Goal: Information Seeking & Learning: Check status

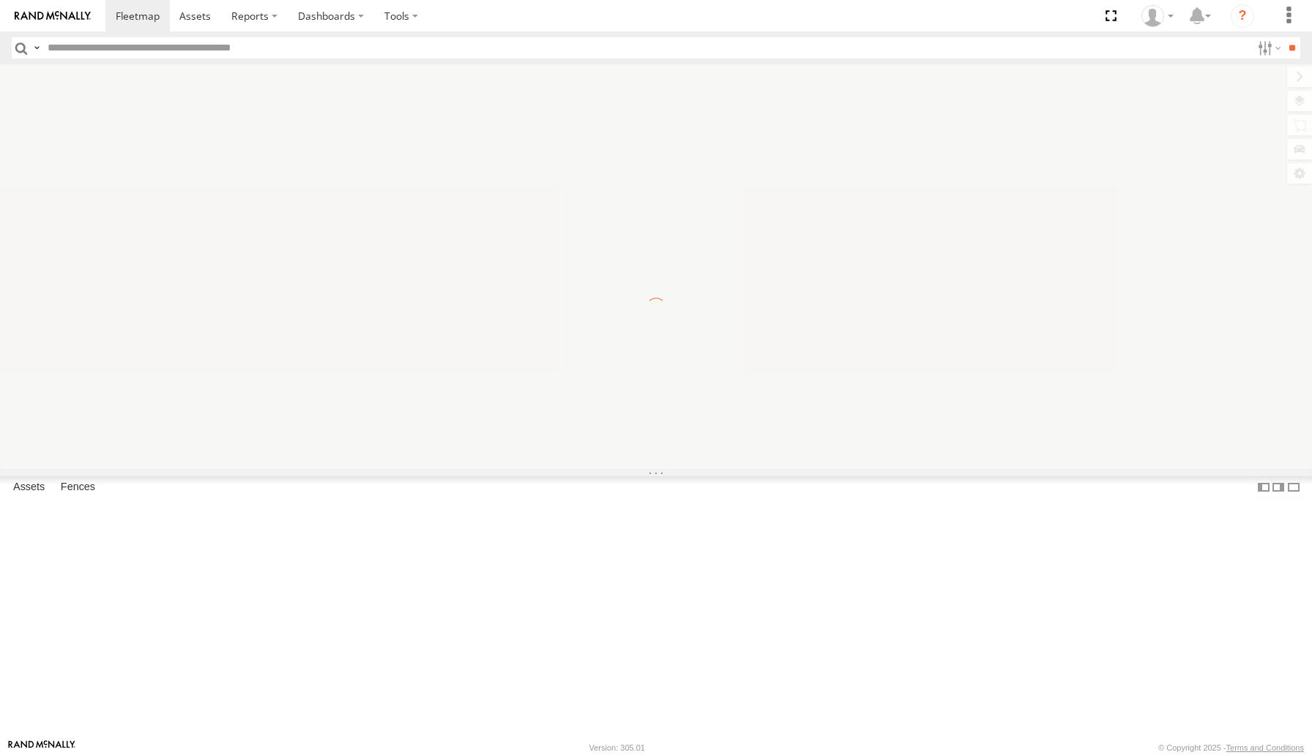
click at [265, 50] on input "text" at bounding box center [646, 47] width 1209 height 21
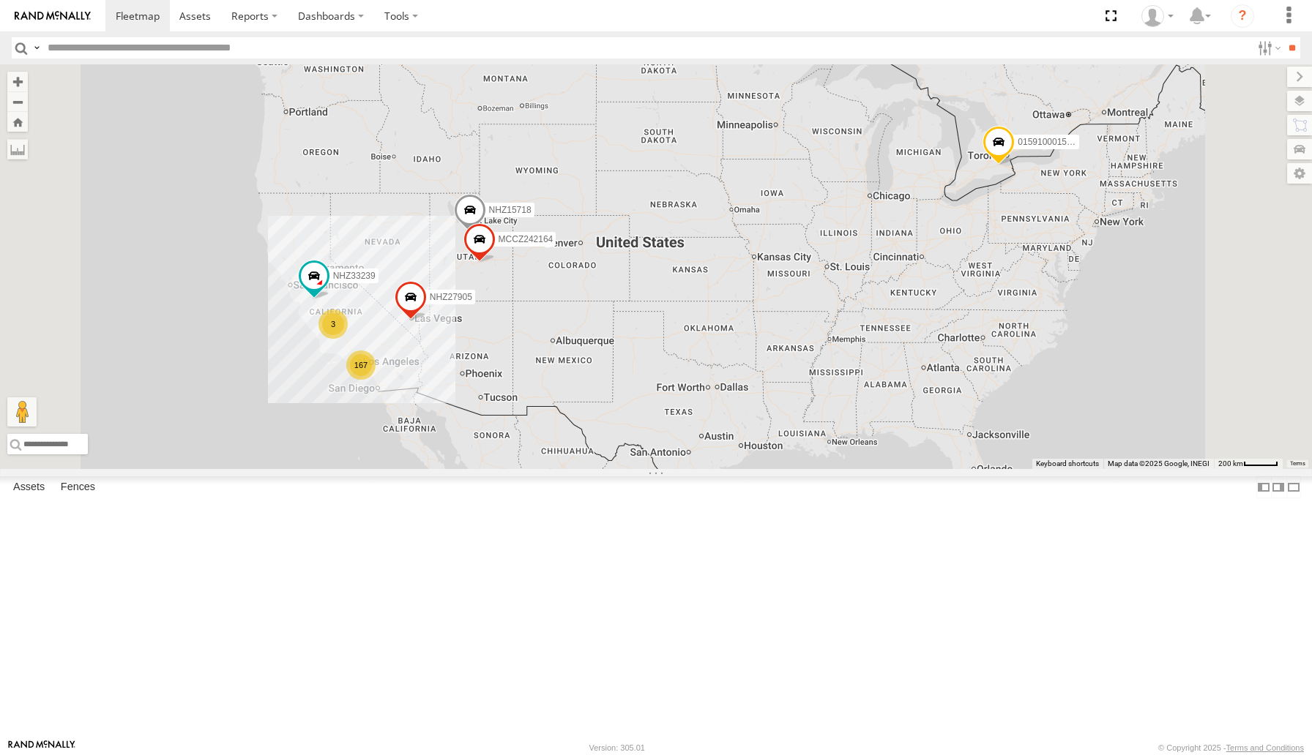
paste input "**********"
type input "**********"
click at [1283, 37] on input "**" at bounding box center [1291, 47] width 17 height 21
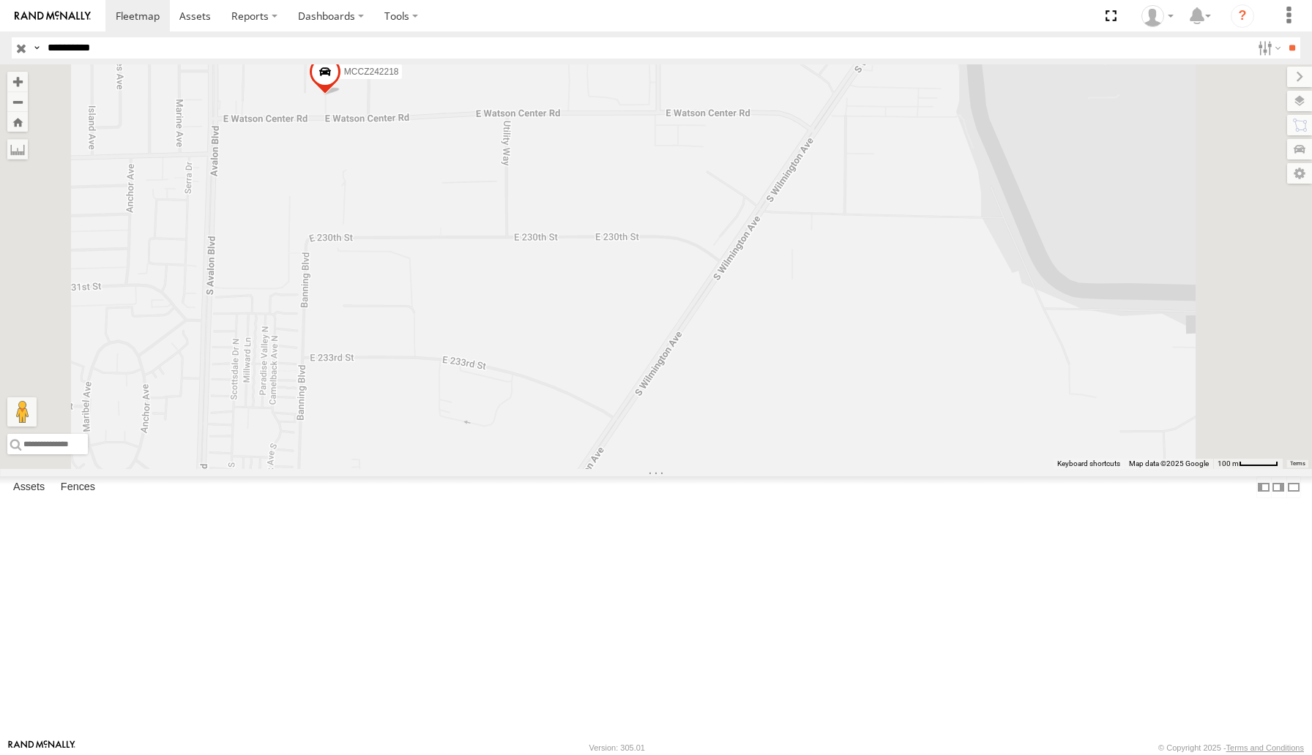
drag, startPoint x: 545, startPoint y: 261, endPoint x: 676, endPoint y: 384, distance: 179.7
click at [676, 384] on div "MCCZ242218" at bounding box center [656, 266] width 1312 height 405
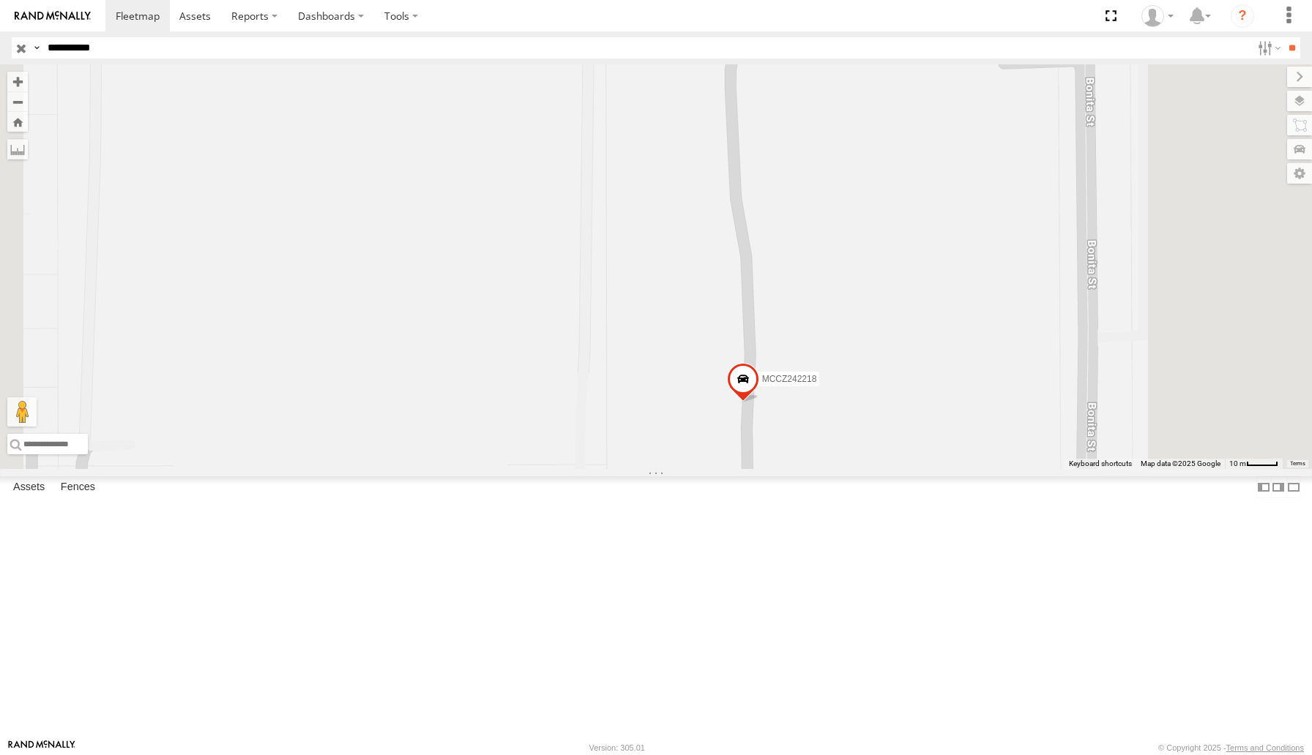
click at [759, 403] on span at bounding box center [743, 383] width 32 height 40
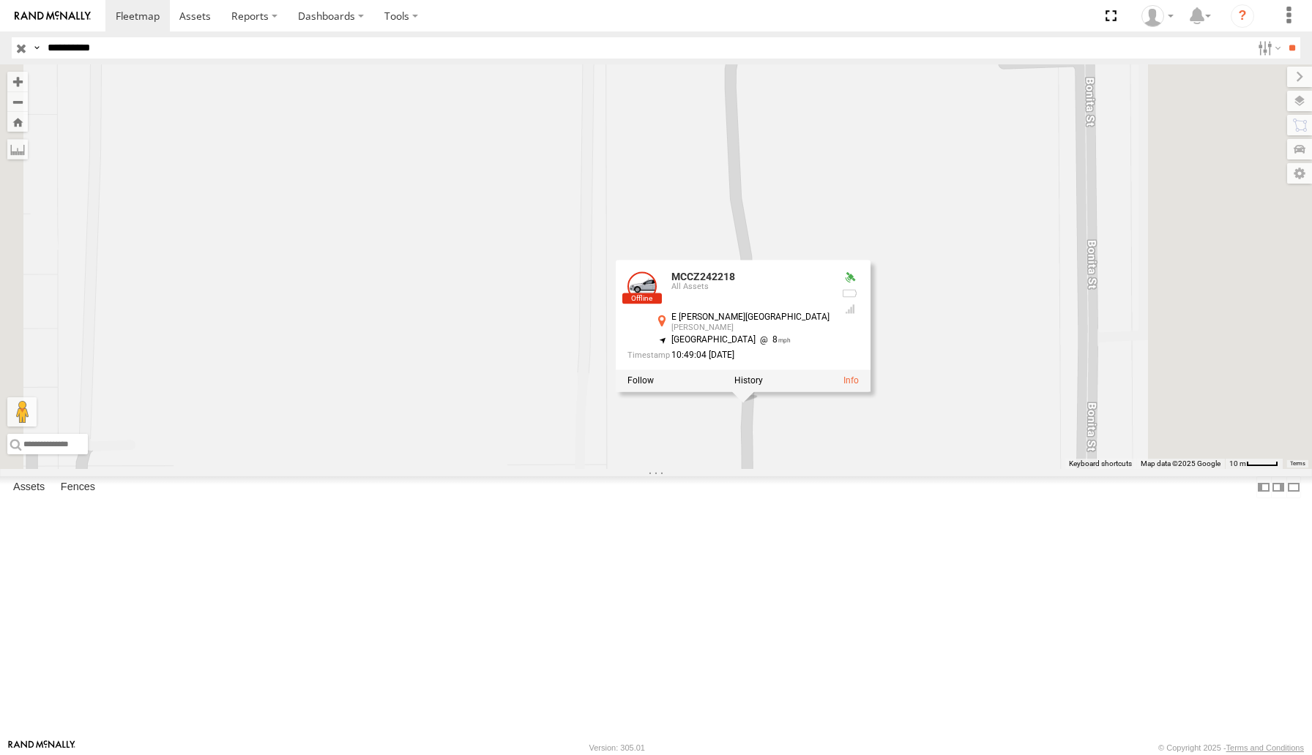
click at [870, 392] on div at bounding box center [743, 381] width 255 height 22
click at [763, 386] on label at bounding box center [748, 380] width 29 height 10
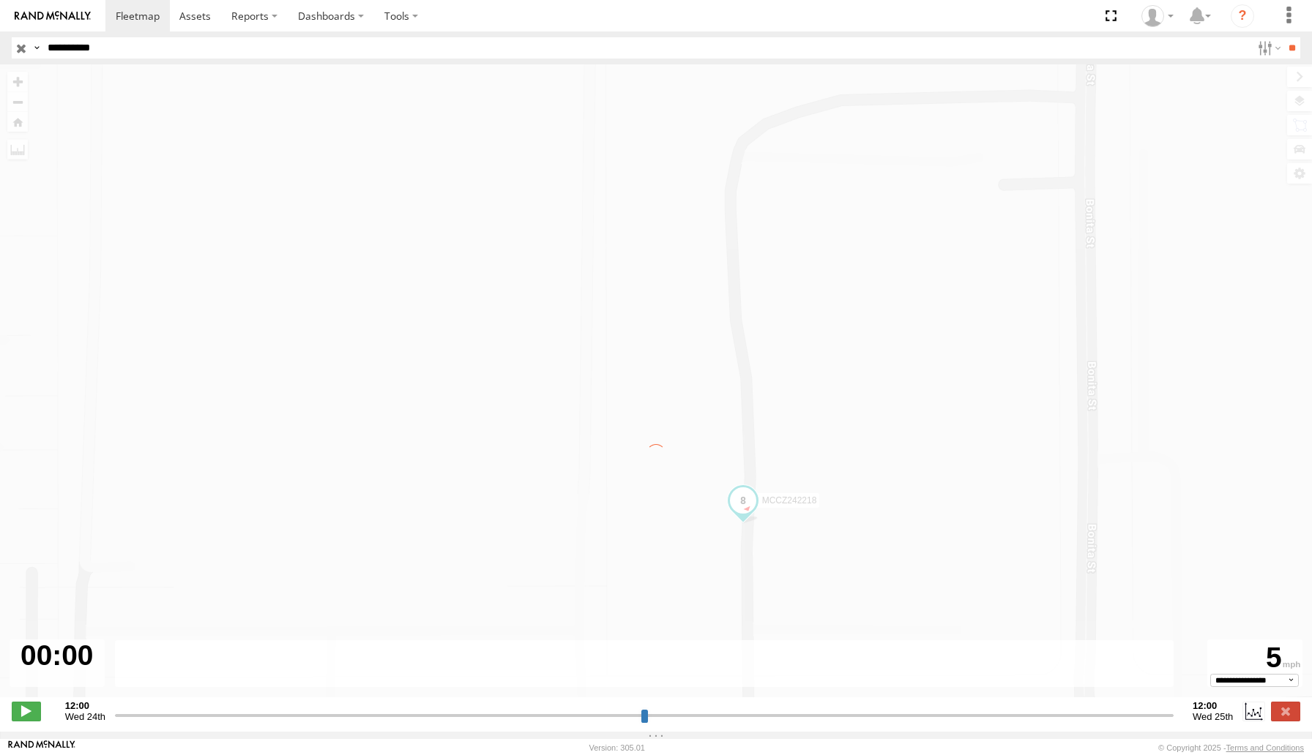
type input "**********"
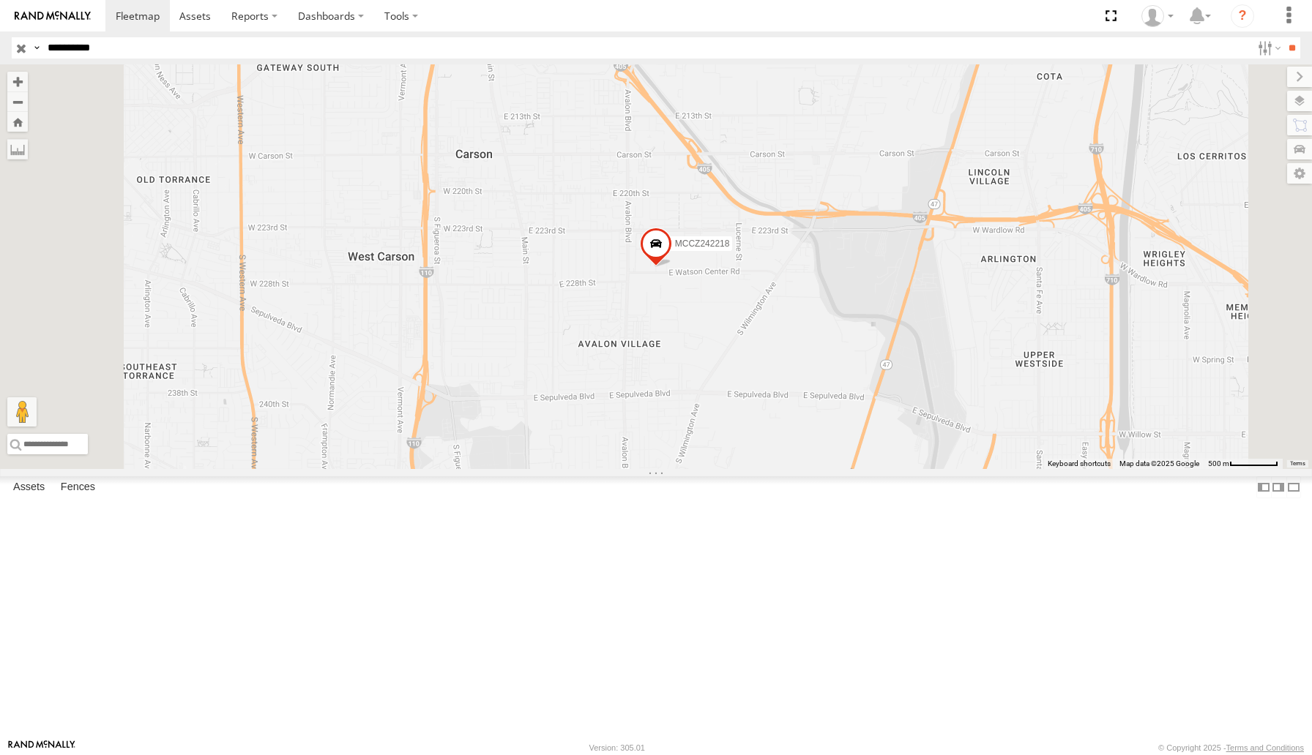
click at [0, 0] on div "MCCZ242218" at bounding box center [0, 0] width 0 height 0
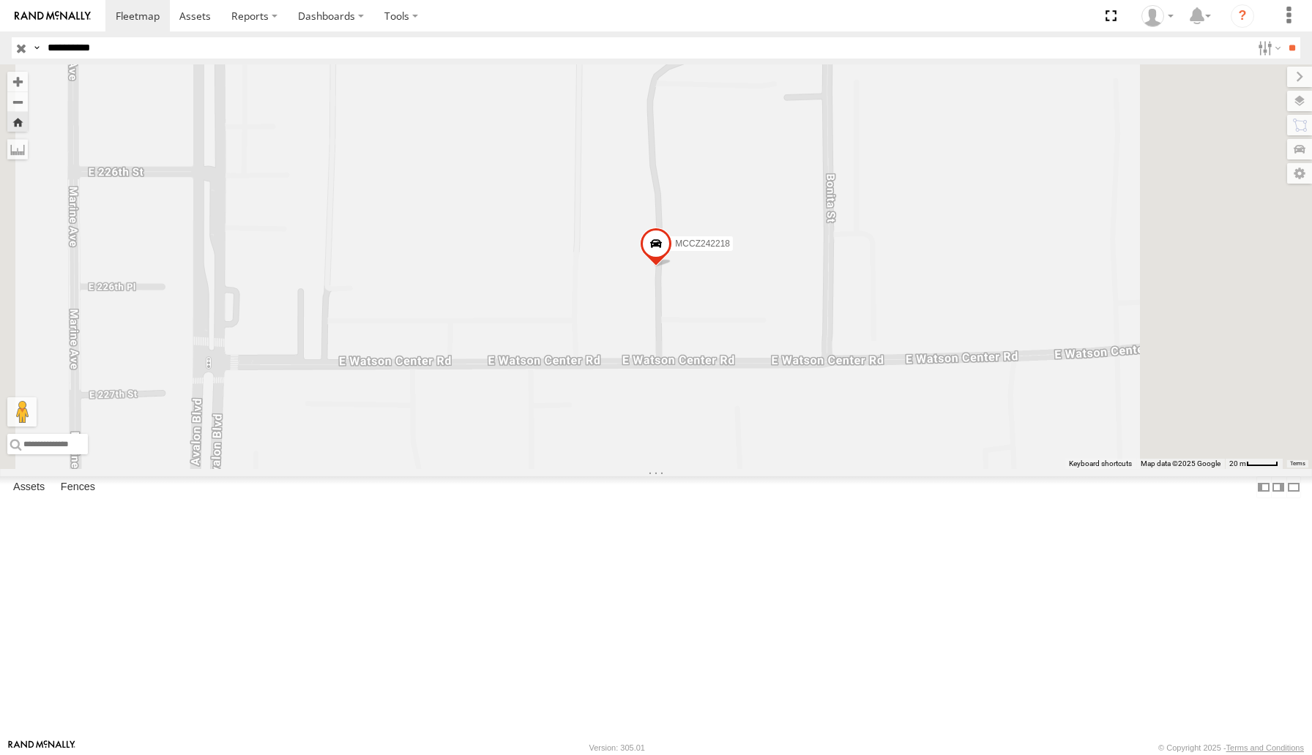
click at [672, 267] on span at bounding box center [656, 248] width 32 height 40
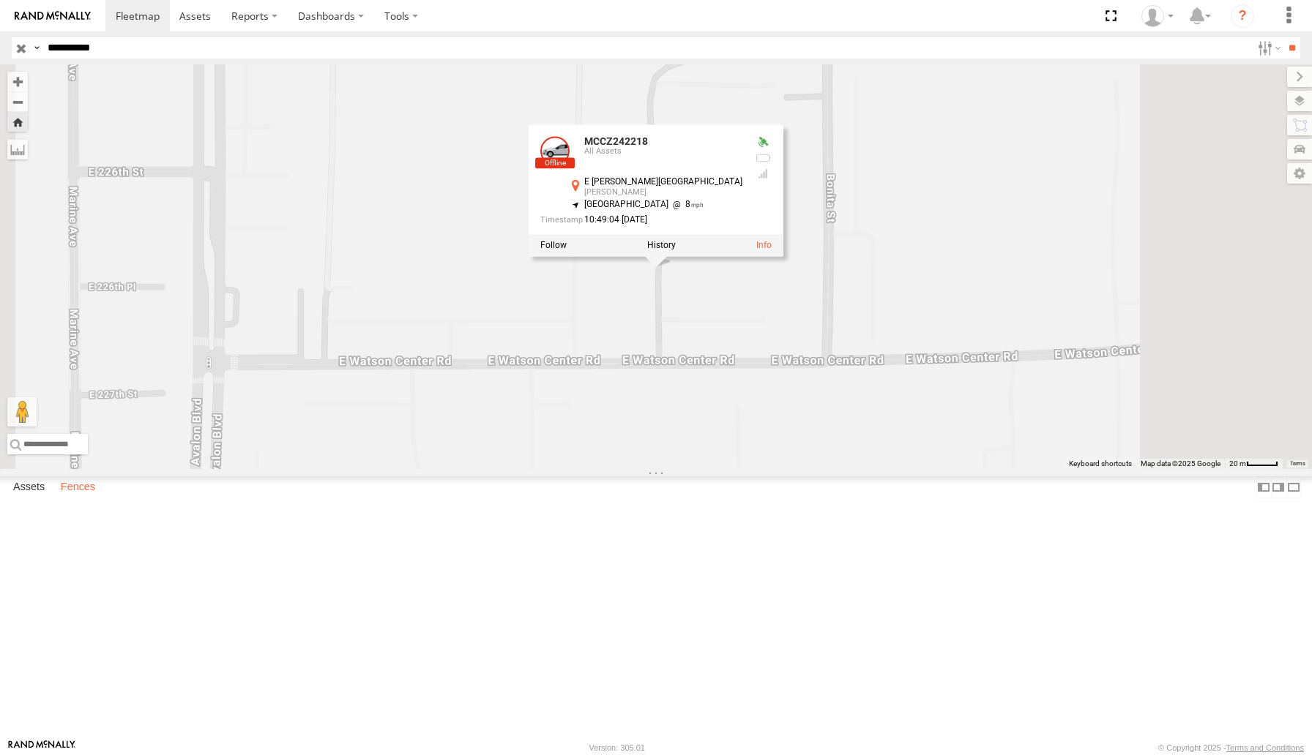
click at [82, 498] on label "Fences" at bounding box center [77, 487] width 49 height 20
click at [34, 498] on label "Assets" at bounding box center [29, 487] width 46 height 20
click at [742, 157] on div "All Assets" at bounding box center [663, 152] width 158 height 9
click at [783, 256] on div "MCCZ242218 All Assets E Watson Center Rd Carson 33.82068 , -118.26038 South Eas…" at bounding box center [655, 190] width 255 height 132
click at [676, 250] on label at bounding box center [661, 245] width 29 height 10
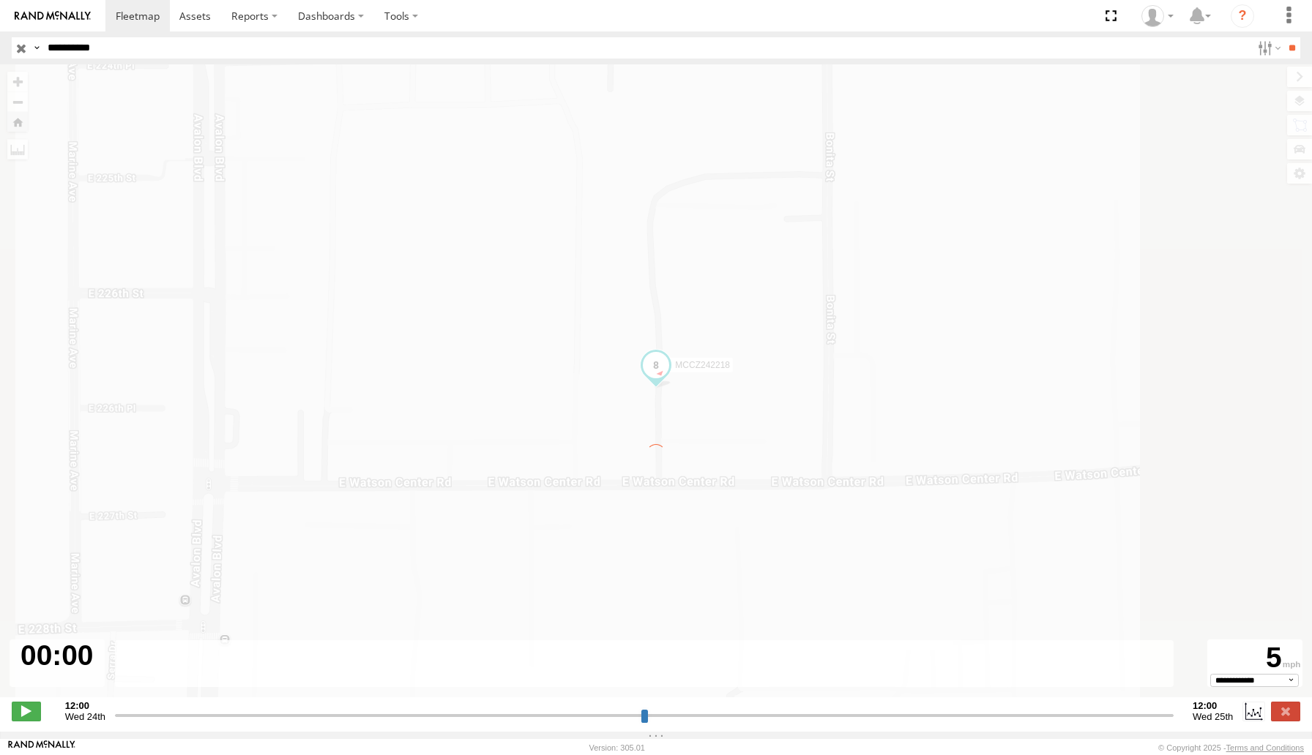
type input "**********"
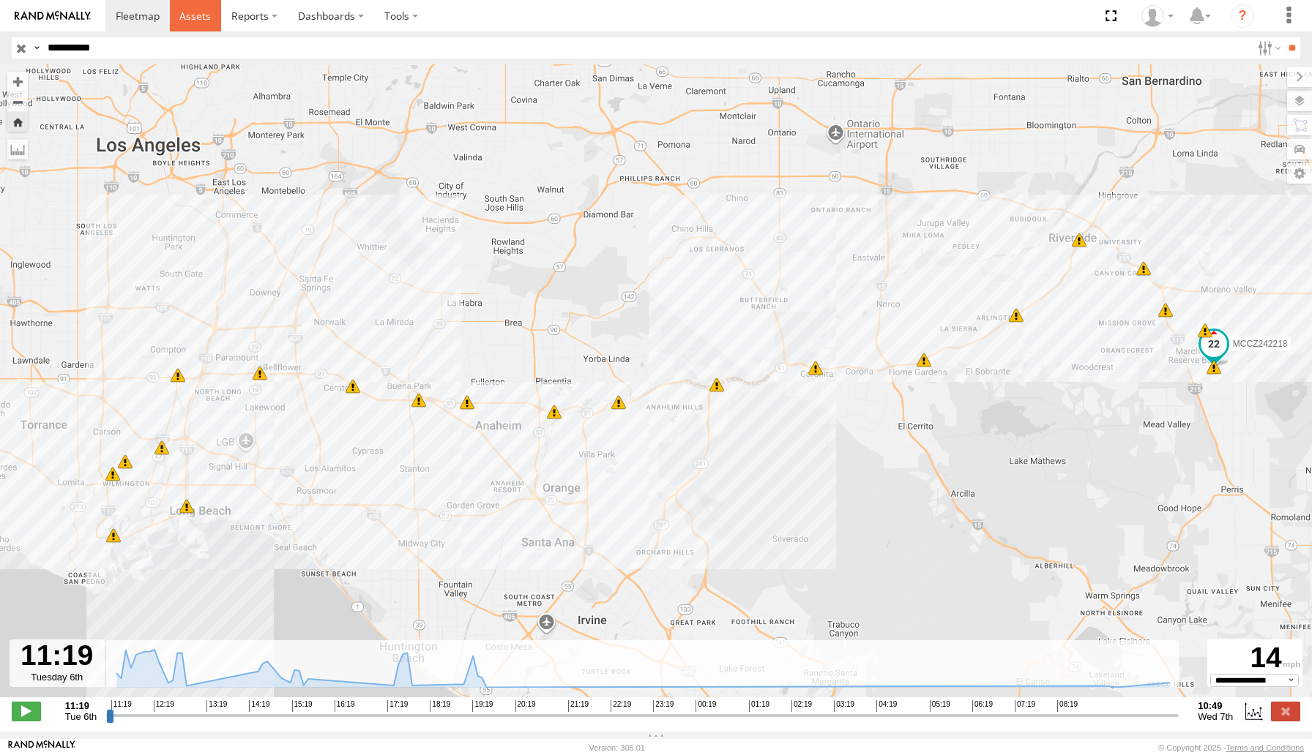
click at [197, 20] on span at bounding box center [194, 16] width 31 height 14
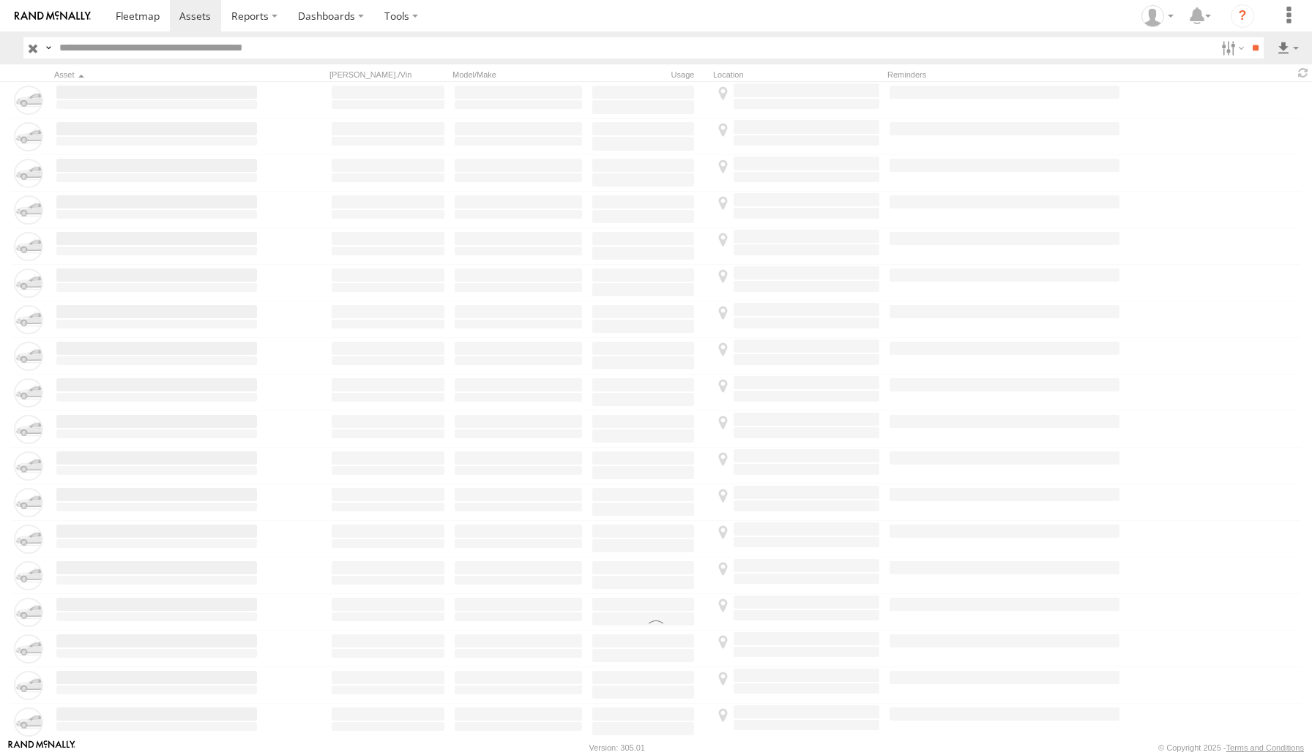
click at [171, 45] on input "text" at bounding box center [634, 47] width 1162 height 21
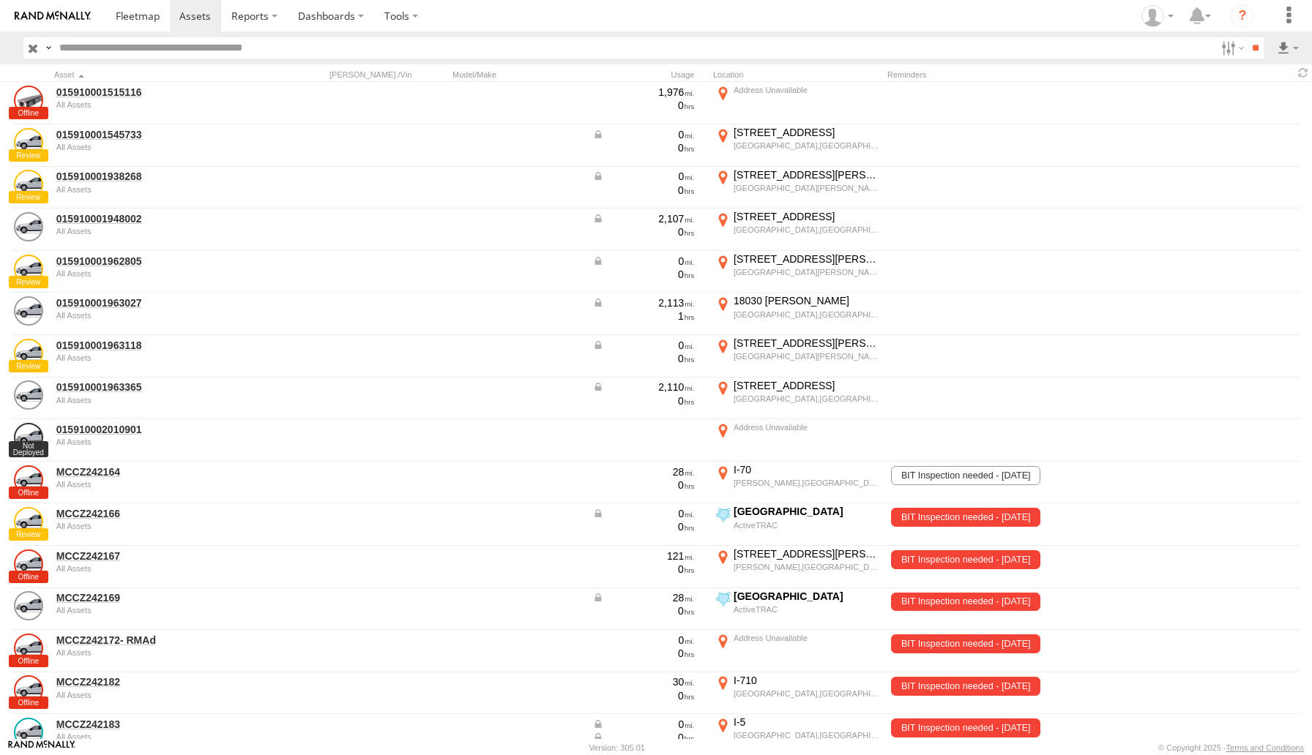
paste input "**********"
type input "**********"
click at [1246, 37] on input "**" at bounding box center [1254, 47] width 17 height 21
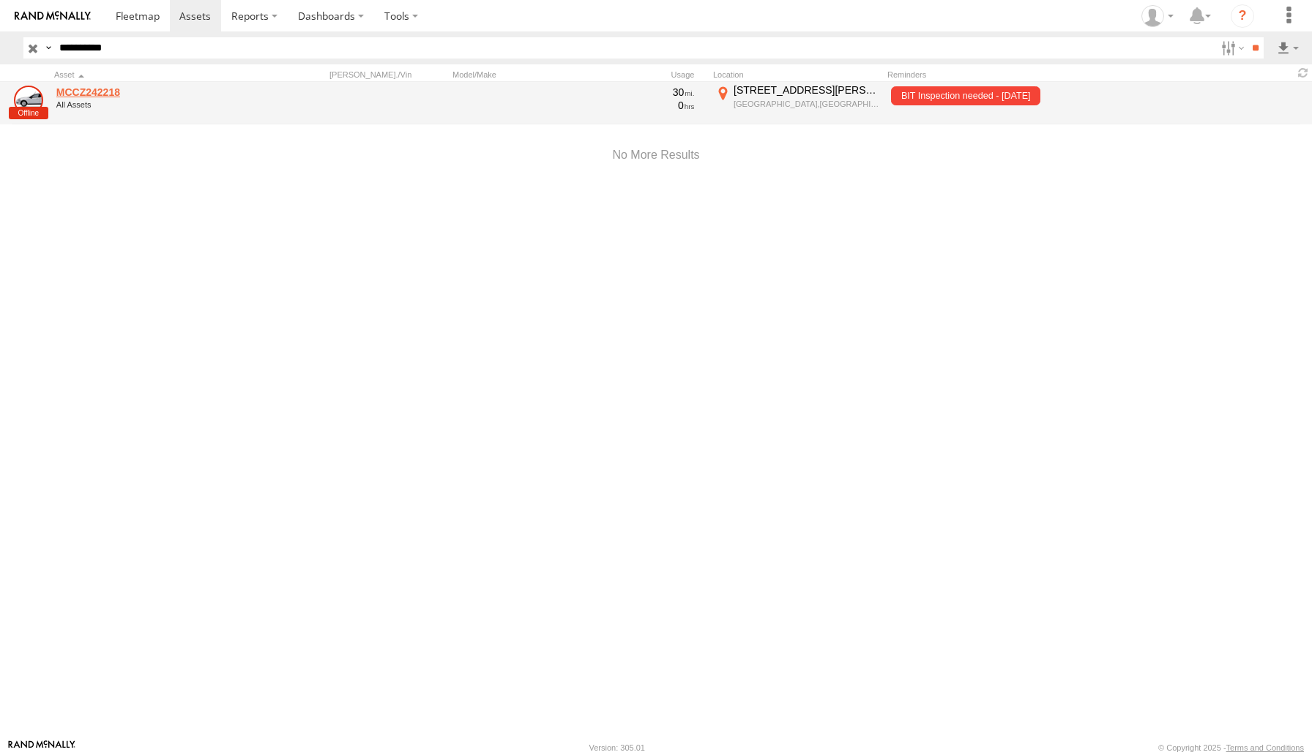
click at [99, 94] on link "MCCZ242218" at bounding box center [156, 92] width 201 height 13
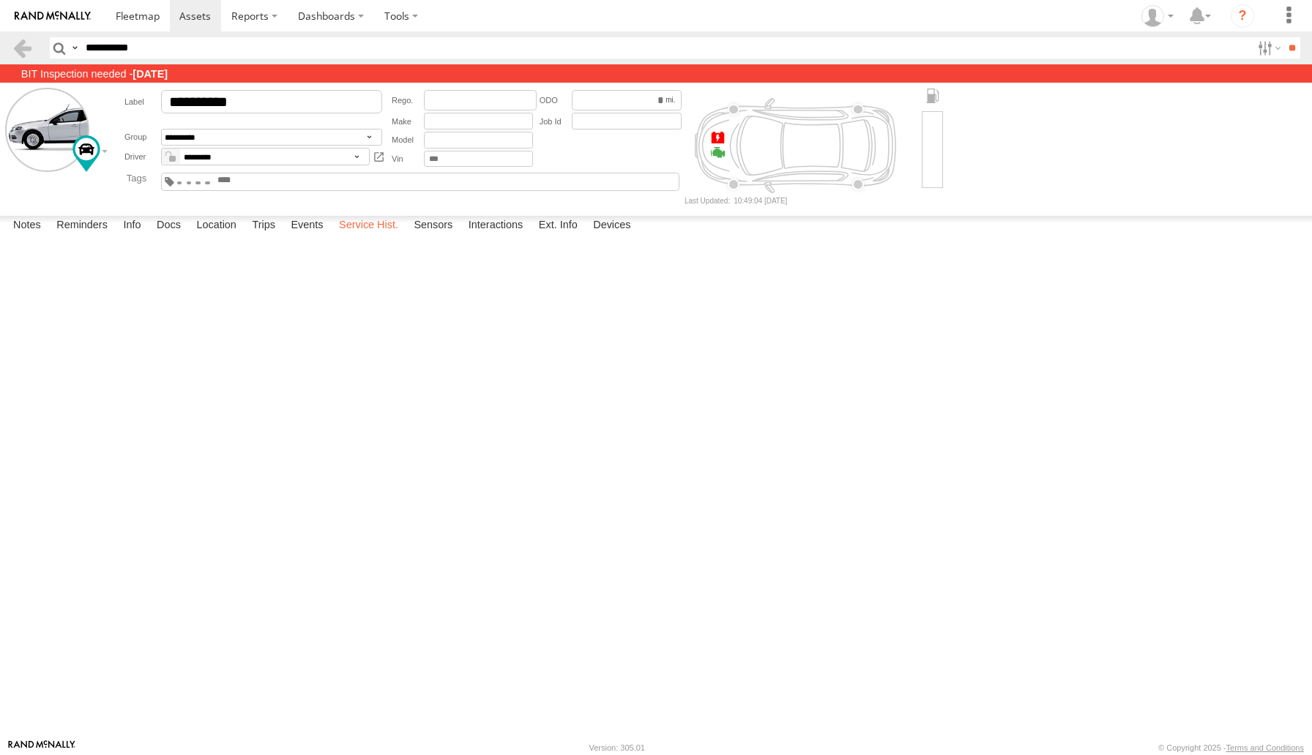
click at [374, 236] on label "Service Hist." at bounding box center [369, 226] width 74 height 20
click at [446, 236] on label "Sensors" at bounding box center [432, 226] width 53 height 20
click at [487, 236] on label "Interactions" at bounding box center [496, 226] width 70 height 20
click at [558, 236] on label "Ext. Info" at bounding box center [557, 226] width 53 height 20
click at [610, 236] on label "Devices" at bounding box center [612, 226] width 52 height 20
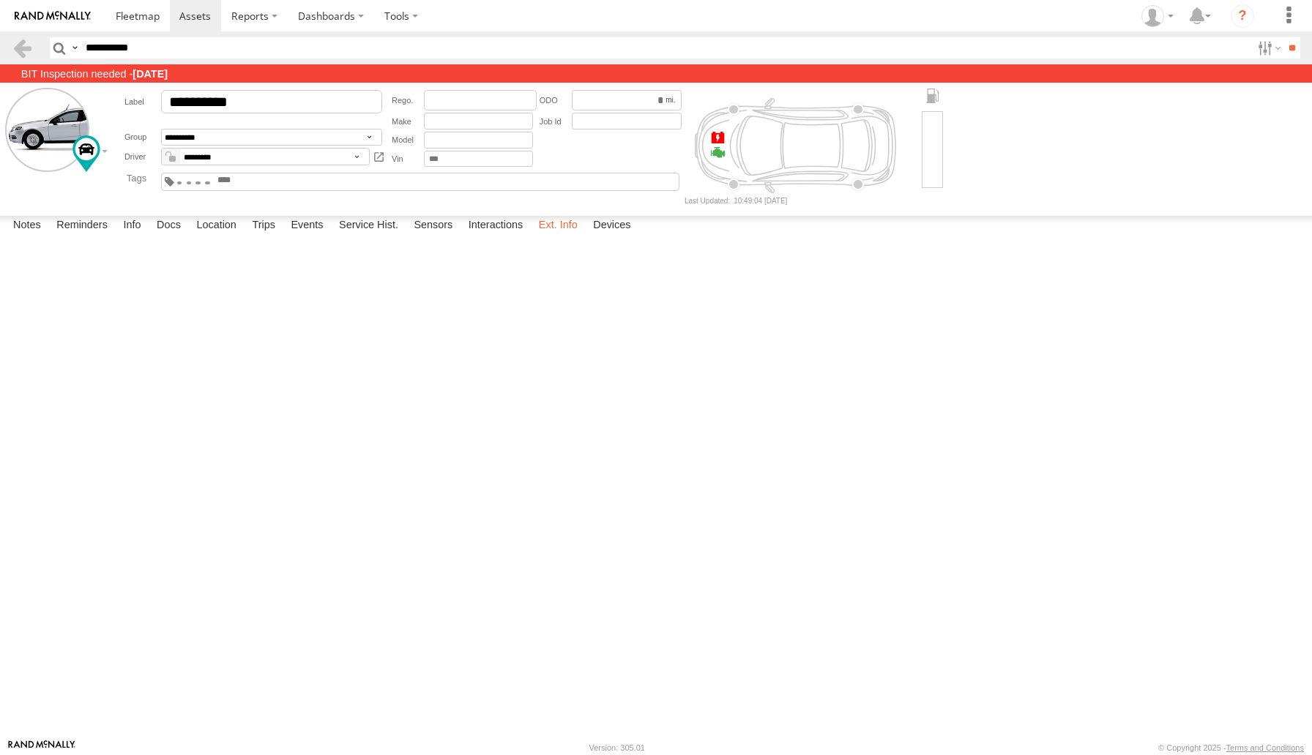
click at [559, 236] on label "Ext. Info" at bounding box center [557, 226] width 53 height 20
click at [608, 236] on label "Devices" at bounding box center [612, 226] width 52 height 20
click at [564, 236] on label "Ext. Info" at bounding box center [557, 226] width 53 height 20
click at [384, 236] on label "Service Hist." at bounding box center [369, 226] width 74 height 20
click at [313, 236] on label "Events" at bounding box center [306, 226] width 47 height 20
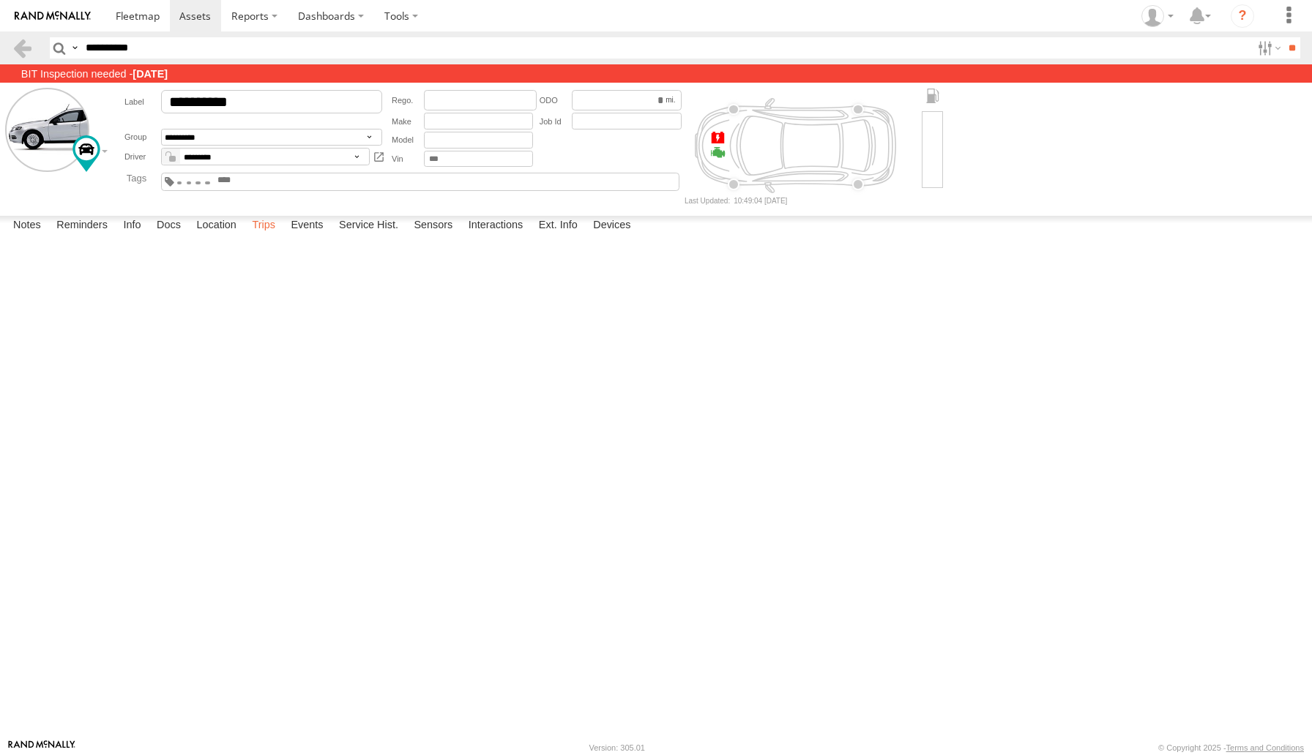
click at [275, 236] on label "Trips" at bounding box center [263, 226] width 38 height 20
click at [222, 236] on label "Location" at bounding box center [216, 226] width 55 height 20
click at [170, 236] on label "Docs" at bounding box center [168, 226] width 39 height 20
click at [124, 236] on label "Info" at bounding box center [132, 226] width 32 height 20
click at [96, 236] on label "Reminders" at bounding box center [82, 226] width 66 height 20
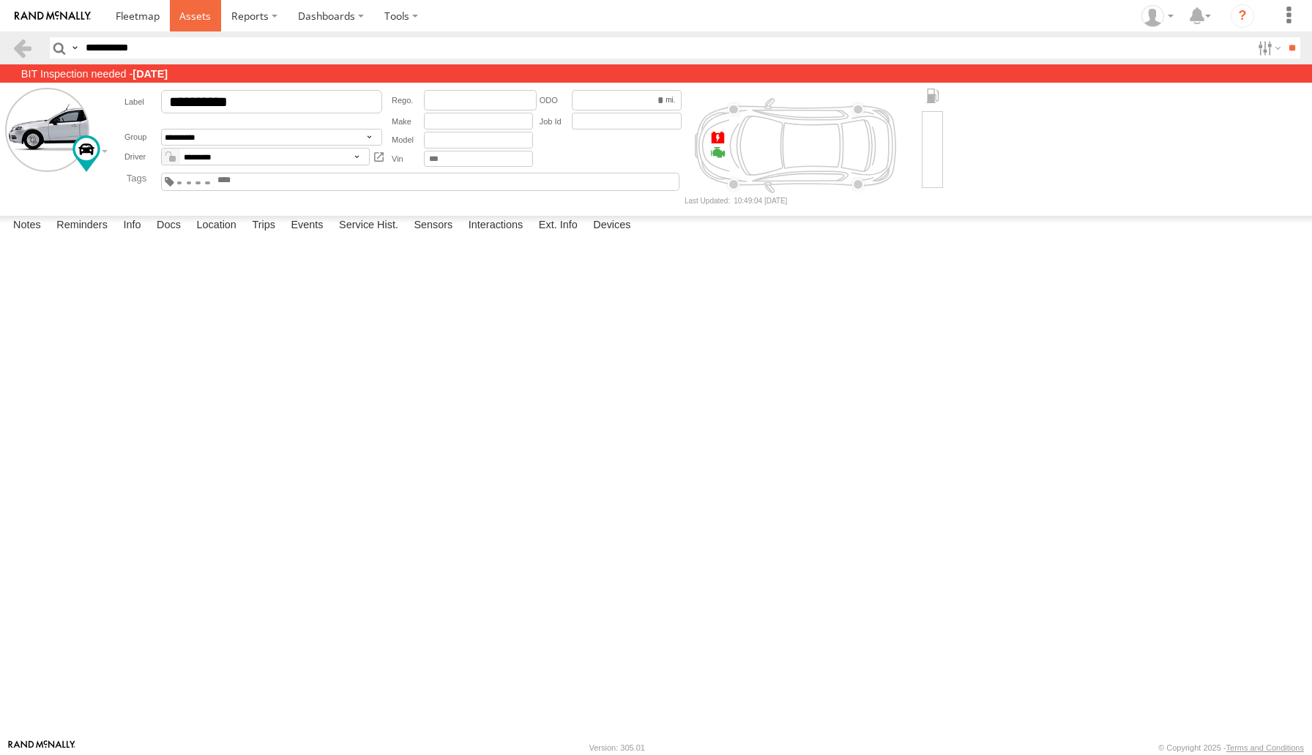
click at [183, 23] on link at bounding box center [196, 15] width 52 height 31
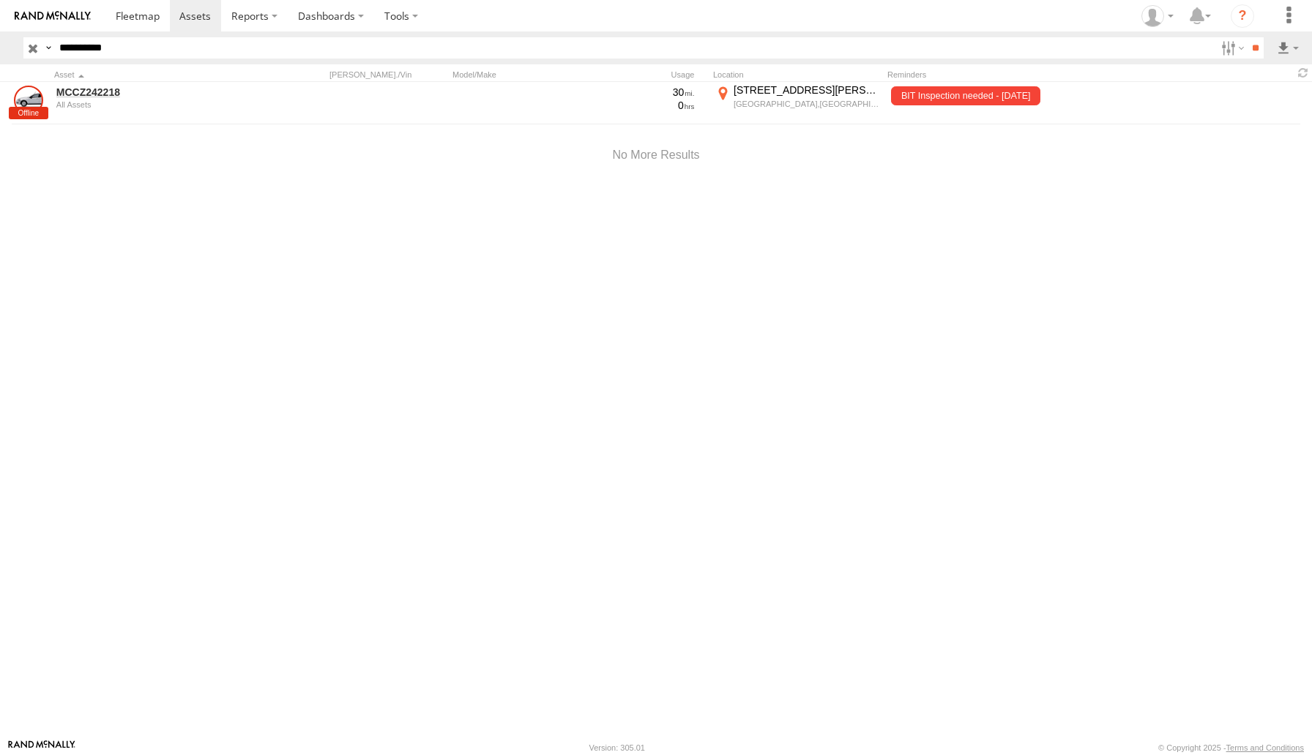
click at [26, 47] on input "button" at bounding box center [32, 47] width 19 height 21
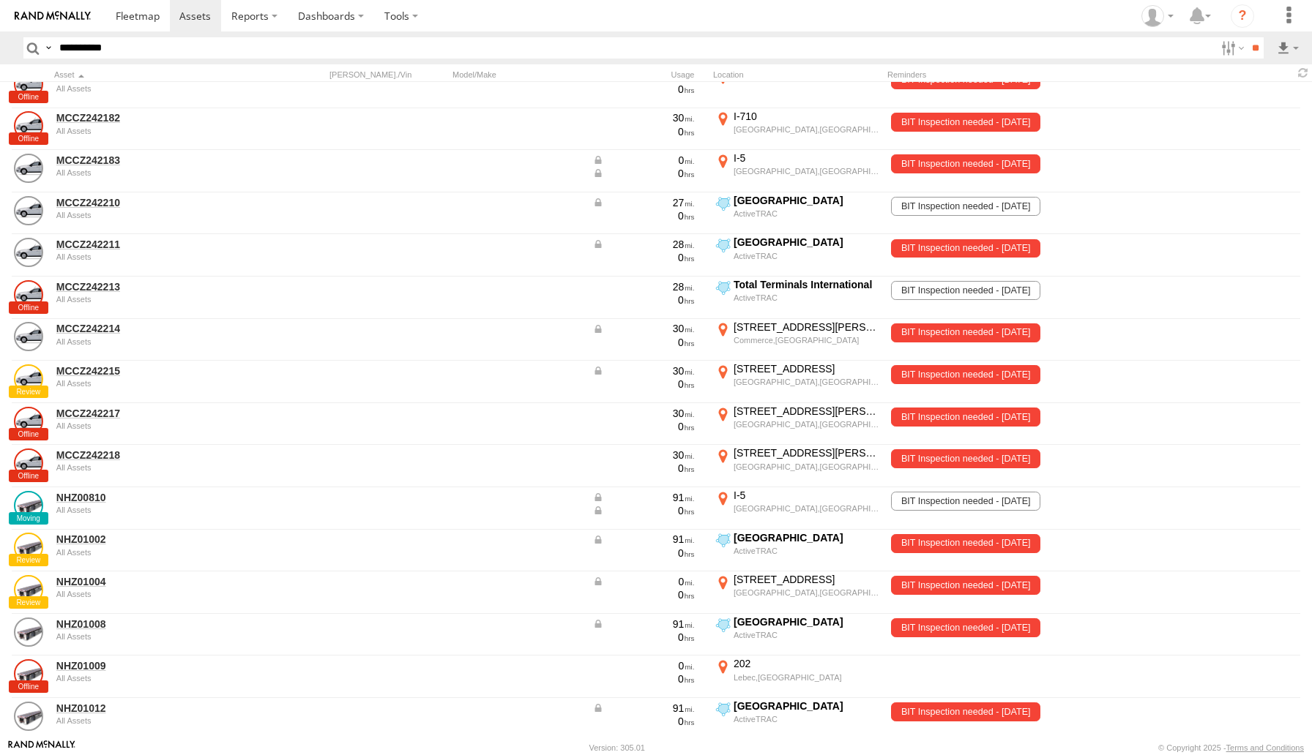
scroll to position [573, 0]
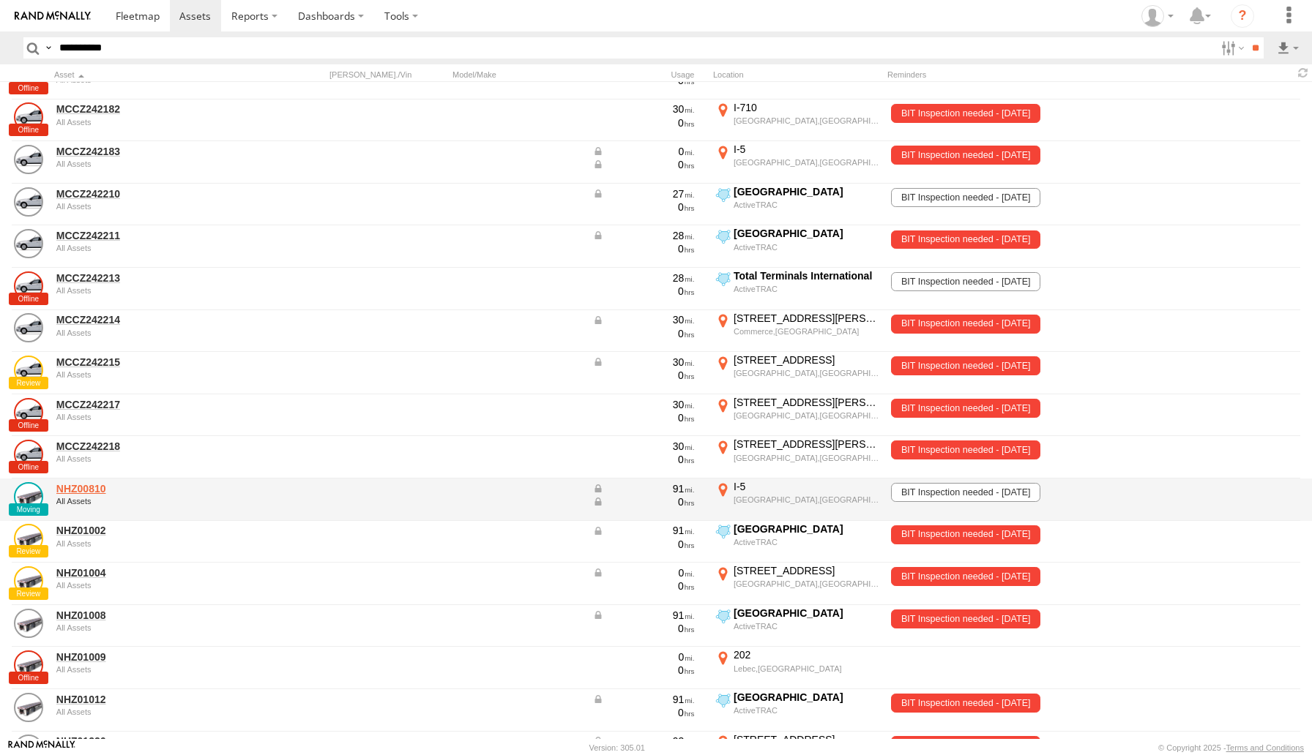
click at [91, 487] on link "NHZ00810" at bounding box center [156, 488] width 201 height 13
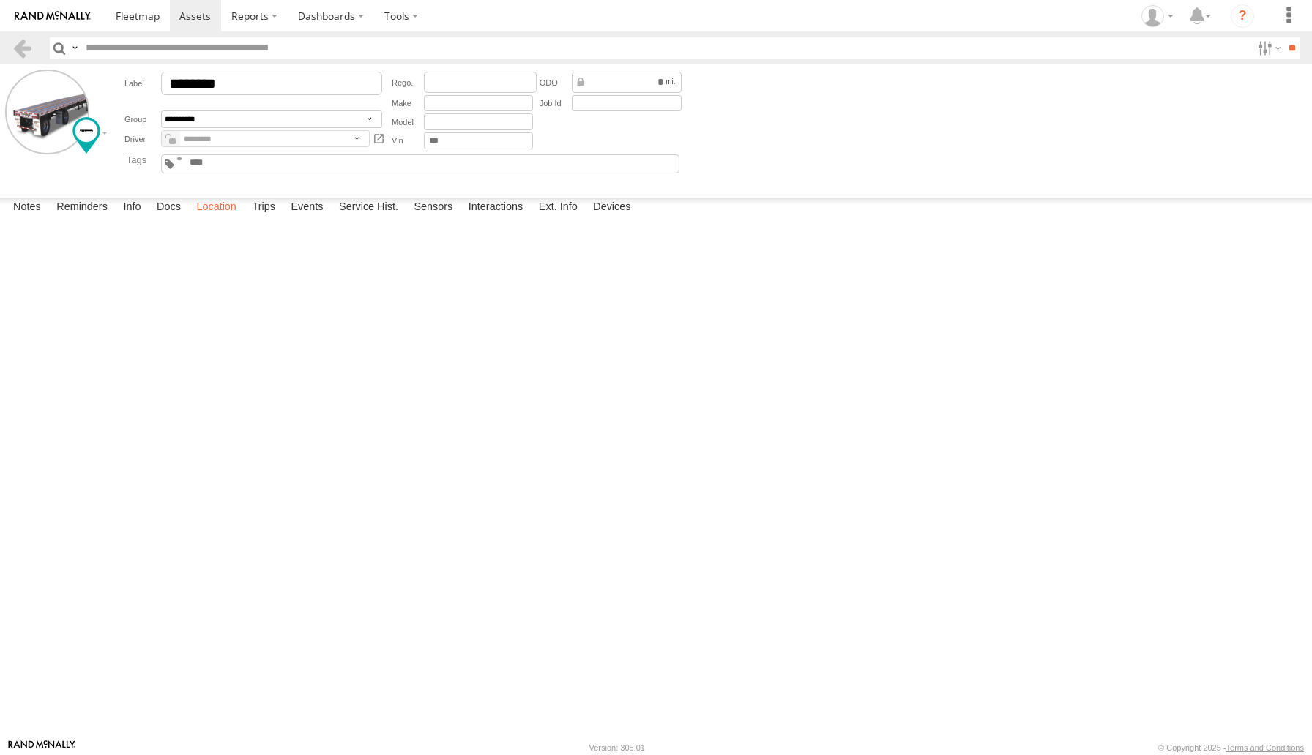
click at [233, 218] on label "Location" at bounding box center [216, 208] width 55 height 20
click at [0, 0] on span at bounding box center [0, 0] width 0 height 0
click at [0, 0] on div "NHZ00810 NHZ00810 All Assets I-5 Lost Hills 35.78496 , -119.7791 South East 72 …" at bounding box center [0, 0] width 0 height 0
click at [500, 218] on label "Interactions" at bounding box center [496, 208] width 70 height 20
click at [191, 16] on span at bounding box center [194, 16] width 31 height 14
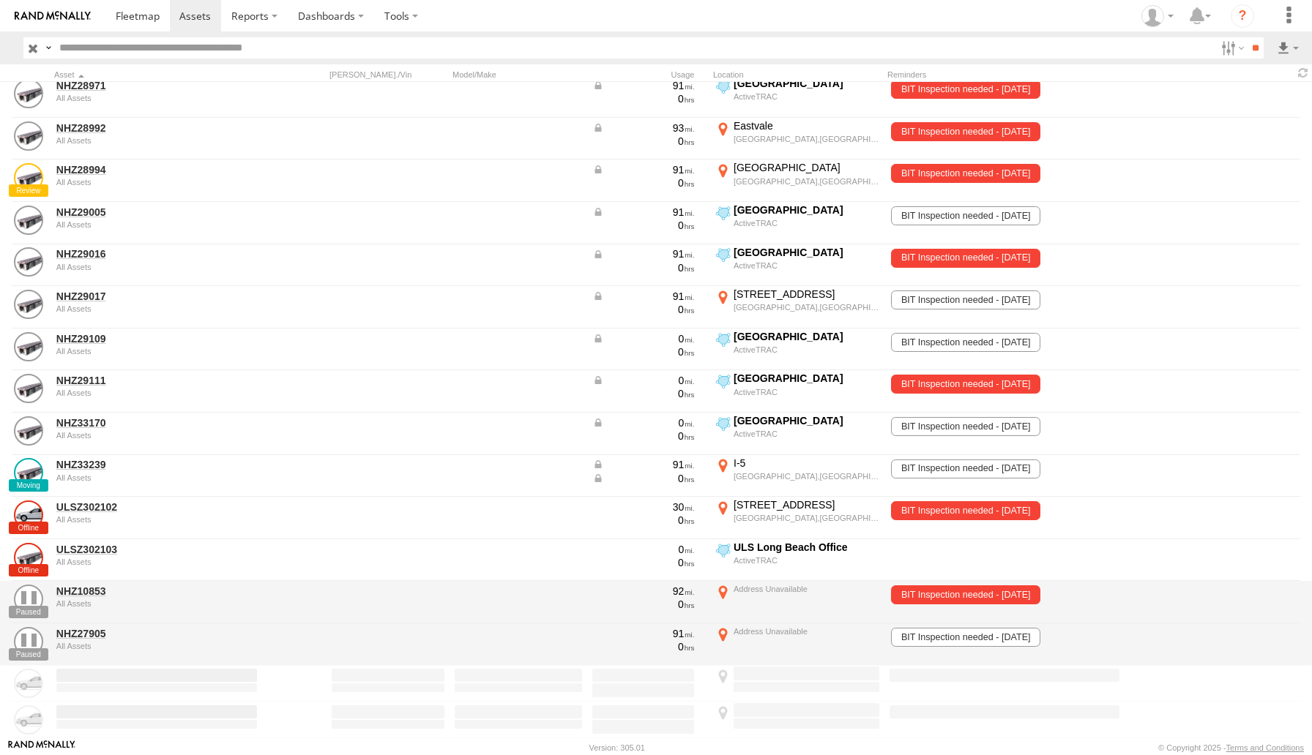
scroll to position [7190, 0]
